Goal: Transaction & Acquisition: Purchase product/service

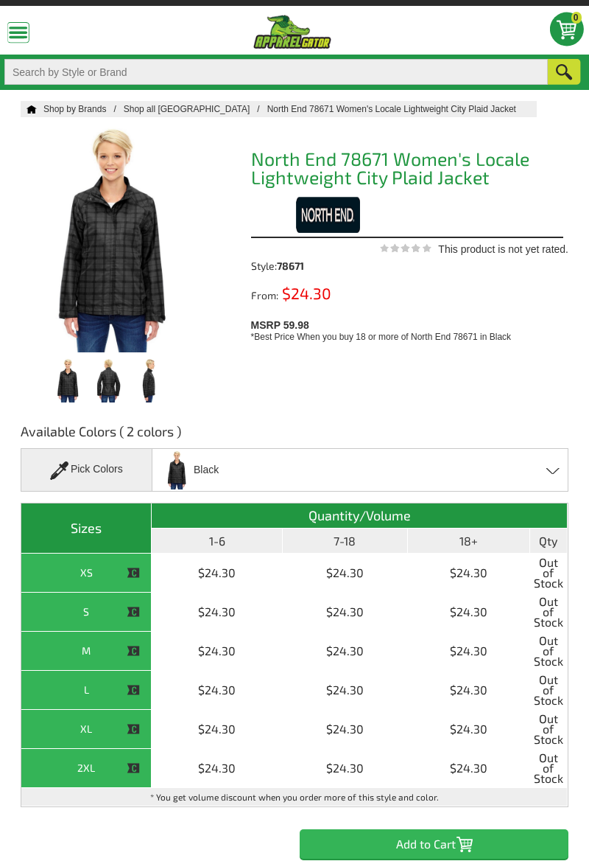
scroll to position [38, 0]
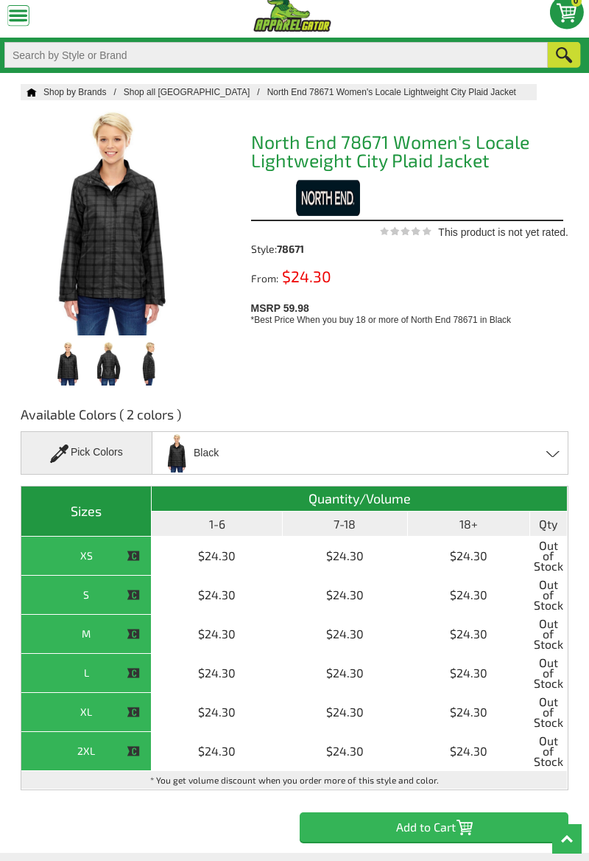
click at [67, 450] on span at bounding box center [60, 453] width 21 height 18
click at [133, 411] on h3 "Available Colors ( 2 colors )" at bounding box center [295, 418] width 548 height 26
click at [541, 458] on div "Black Black - Closeout Night - Closeout" at bounding box center [360, 452] width 417 height 43
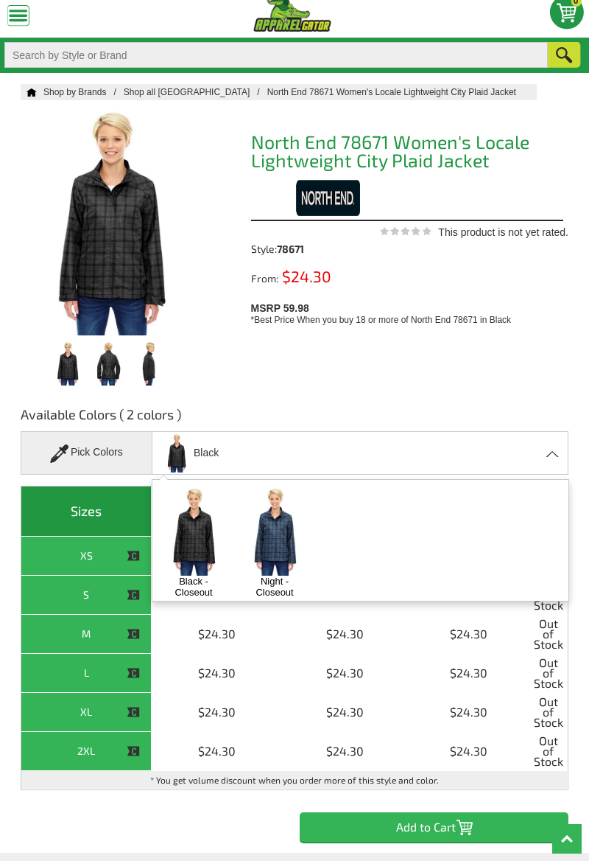
click at [265, 522] on img at bounding box center [274, 530] width 71 height 89
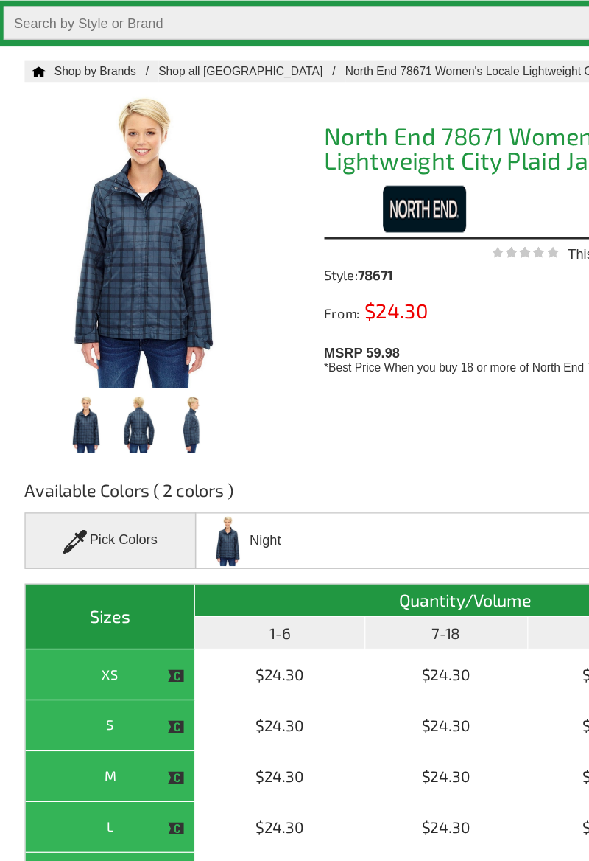
scroll to position [35, 0]
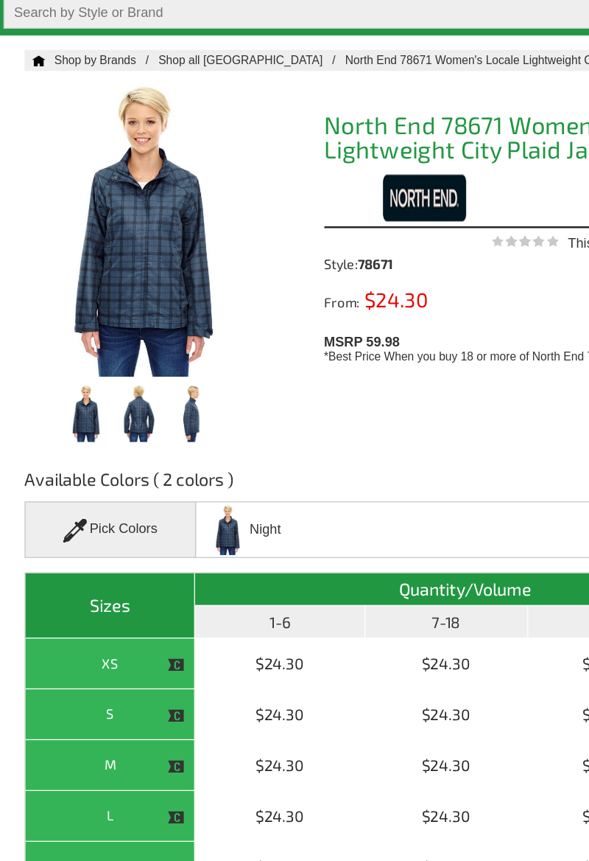
click at [144, 351] on img at bounding box center [148, 365] width 35 height 44
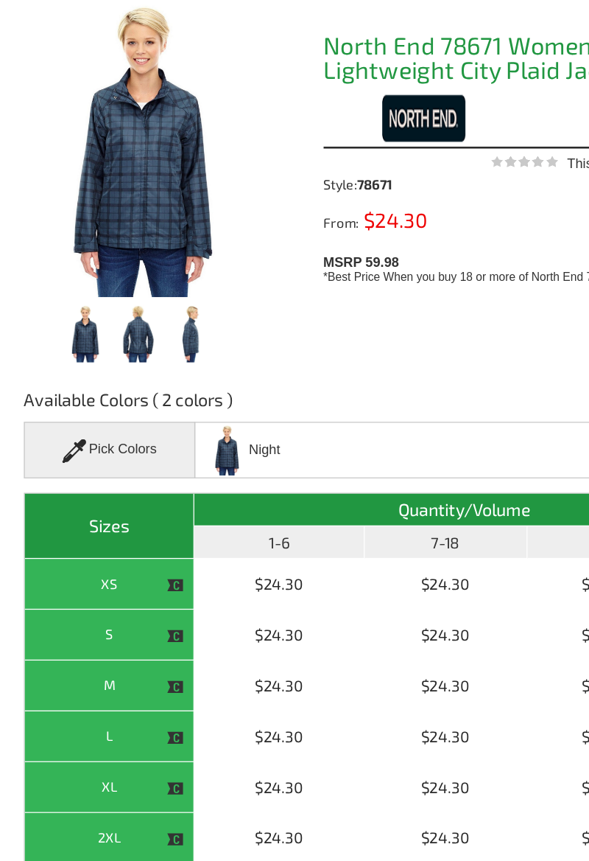
click at [108, 370] on img at bounding box center [108, 365] width 35 height 44
